Goal: Understand process/instructions

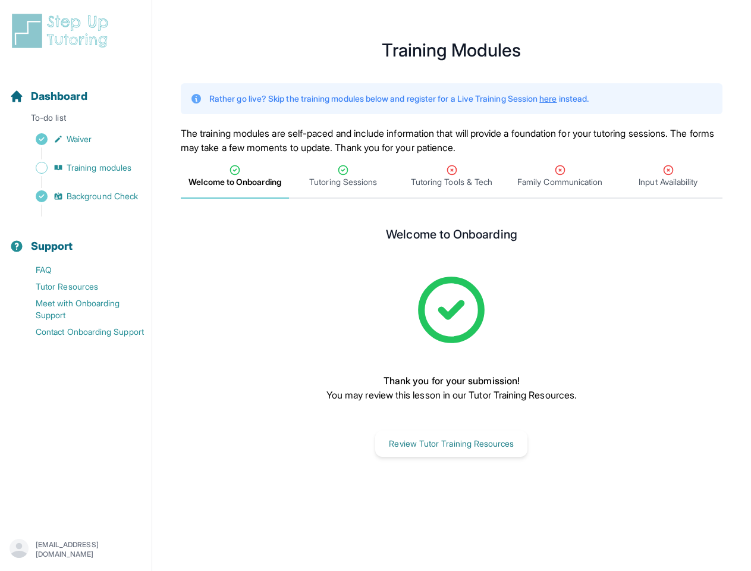
click at [375, 286] on div "Welcome to Onboarding Thank you for your submission! You may review this lesson…" at bounding box center [452, 342] width 400 height 230
click at [76, 239] on div "Support" at bounding box center [76, 246] width 142 height 26
click at [57, 547] on p "[EMAIL_ADDRESS][DOMAIN_NAME]" at bounding box center [89, 549] width 106 height 19
click at [235, 177] on span "Welcome to Onboarding" at bounding box center [235, 182] width 92 height 12
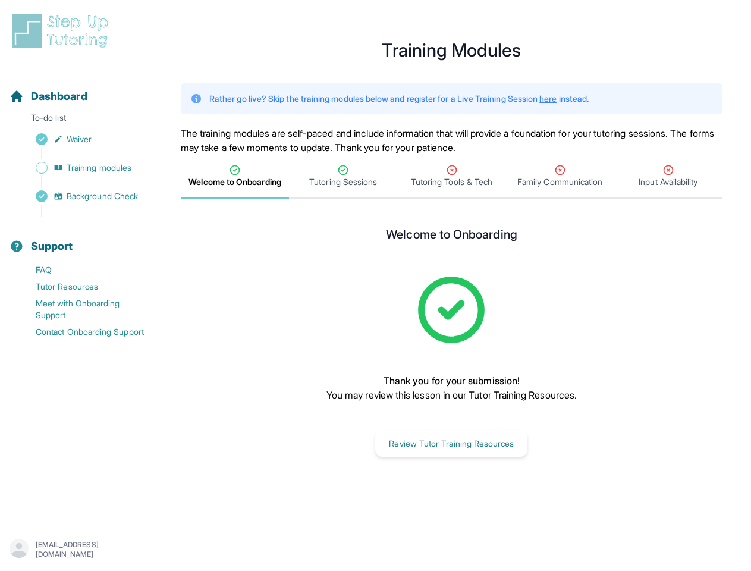
click at [343, 177] on span "Tutoring Sessions" at bounding box center [343, 182] width 68 height 12
click at [452, 177] on span "Tutoring Tools & Tech" at bounding box center [452, 182] width 82 height 12
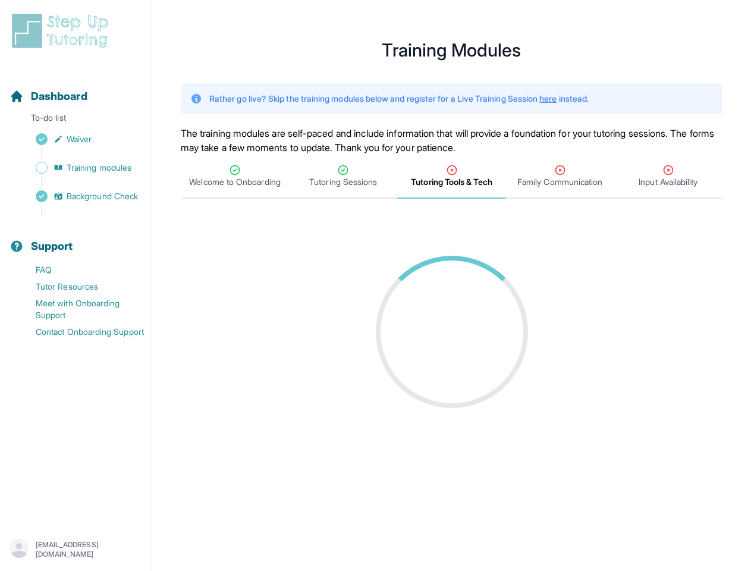
click at [560, 177] on span "Family Communication" at bounding box center [560, 182] width 85 height 12
click at [669, 177] on span "Input Availability" at bounding box center [668, 182] width 59 height 12
